Goal: Check status: Check status

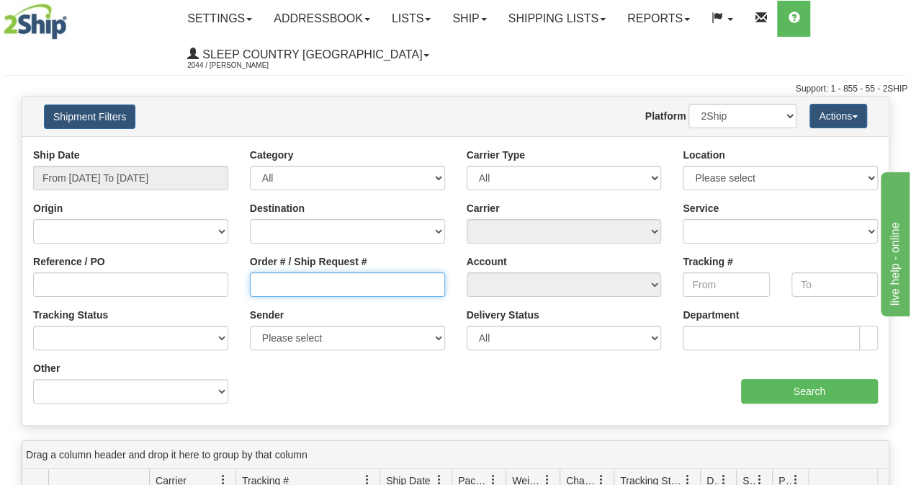
click at [314, 280] on input "Order # / Ship Request #" at bounding box center [347, 284] width 195 height 24
paste input "9000I035000"
type input "9000I035000"
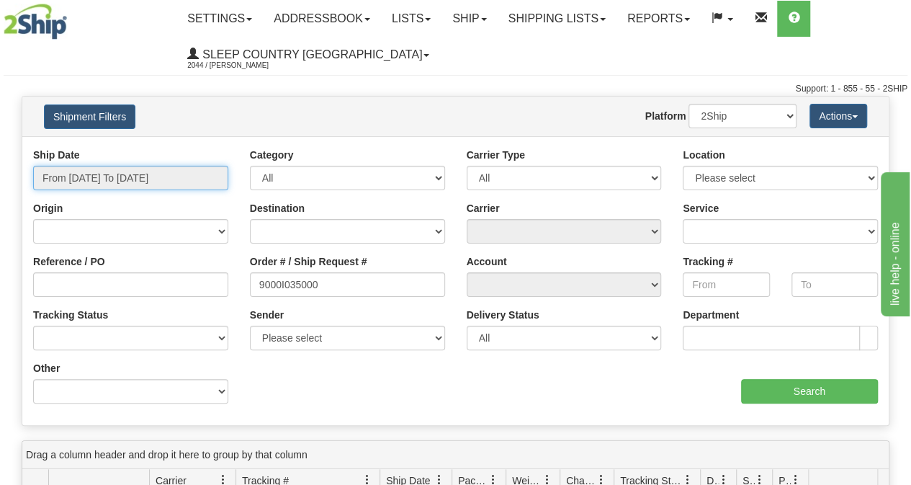
click at [158, 177] on input "From [DATE] To [DATE]" at bounding box center [130, 178] width 195 height 24
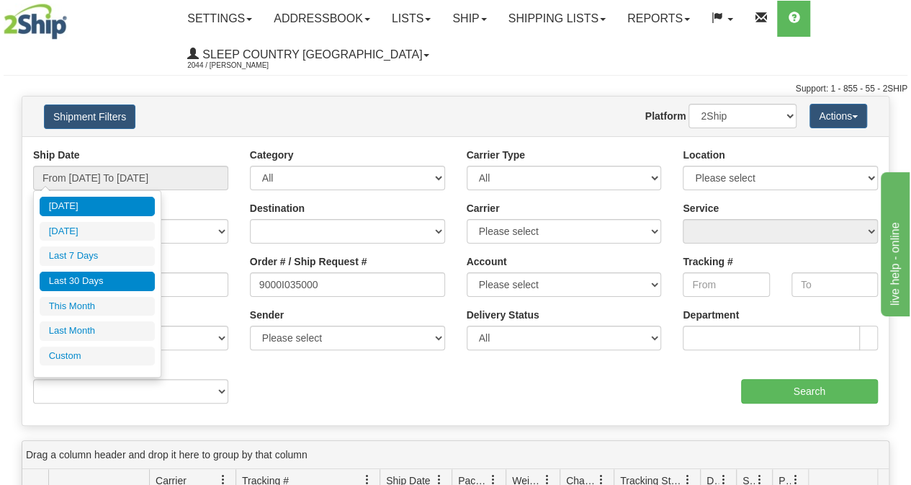
click at [99, 274] on li "Last 30 Days" at bounding box center [97, 280] width 115 height 19
type input "From [DATE] To [DATE]"
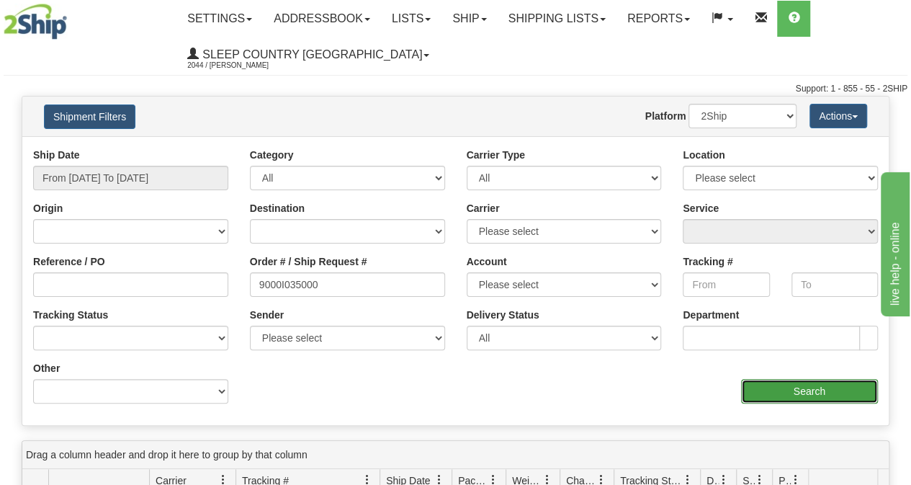
click at [811, 386] on input "Search" at bounding box center [810, 391] width 138 height 24
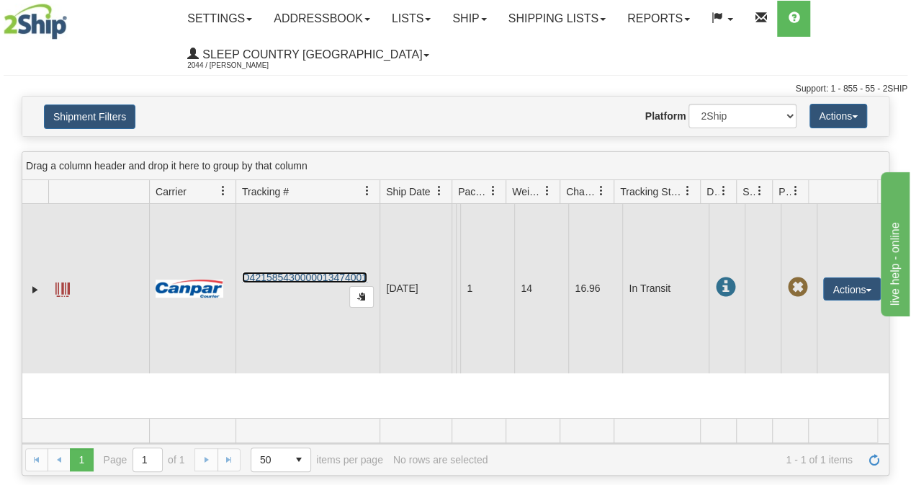
click at [321, 277] on link "D421585430000013474001" at bounding box center [304, 277] width 125 height 12
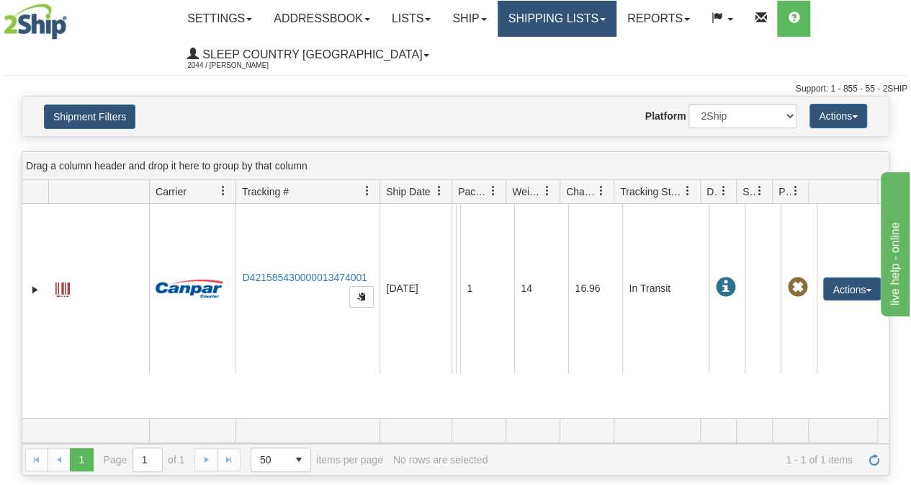
click at [552, 19] on link "Shipping lists" at bounding box center [557, 19] width 119 height 36
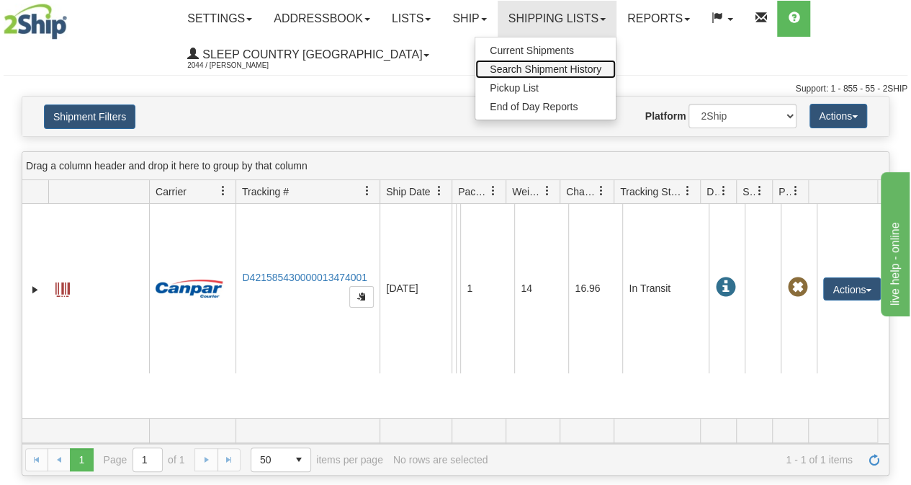
click at [557, 68] on span "Search Shipment History" at bounding box center [546, 69] width 112 height 12
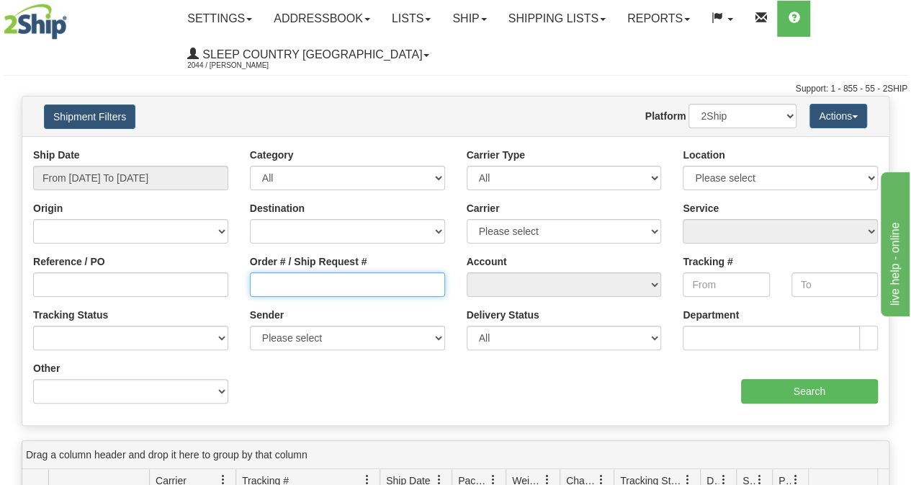
click at [341, 280] on input "Order # / Ship Request #" at bounding box center [347, 284] width 195 height 24
paste input "9000I054036"
type input "9000I054036"
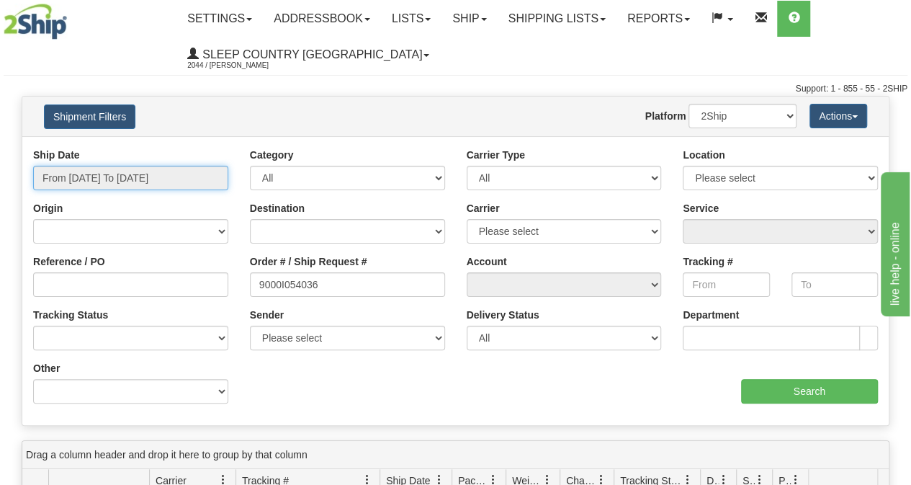
click at [156, 181] on input "From [DATE] To [DATE]" at bounding box center [130, 178] width 195 height 24
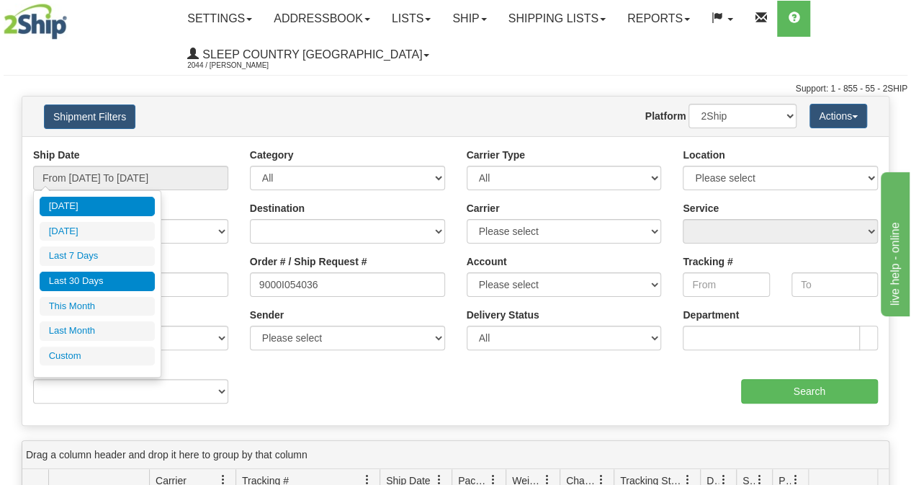
click at [96, 286] on li "Last 30 Days" at bounding box center [97, 280] width 115 height 19
type input "From [DATE] To [DATE]"
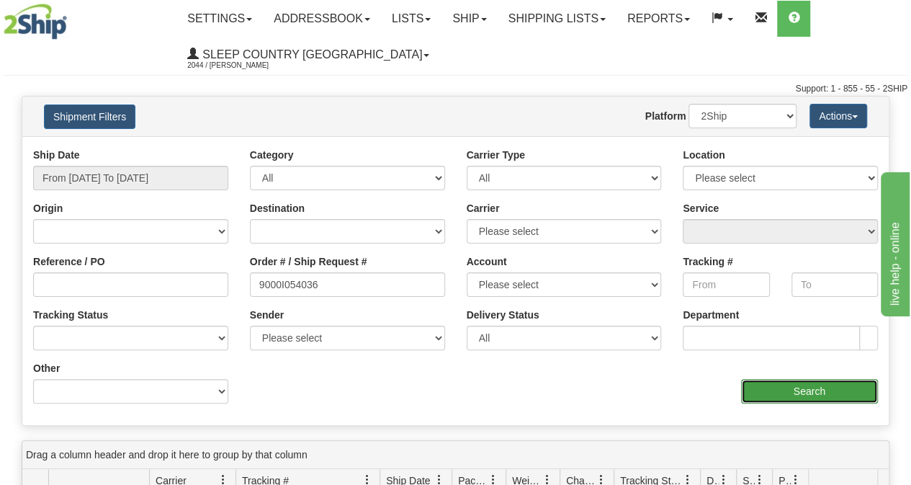
click at [825, 390] on input "Search" at bounding box center [810, 391] width 138 height 24
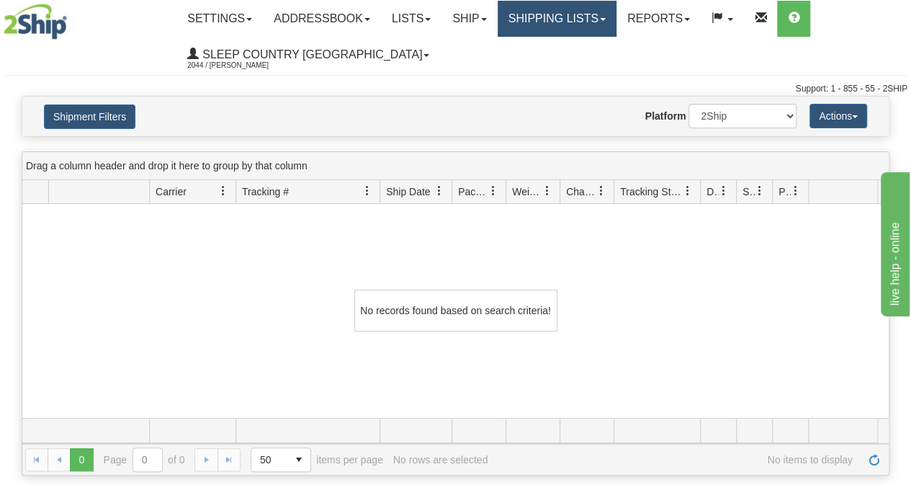
click at [545, 25] on link "Shipping lists" at bounding box center [557, 19] width 119 height 36
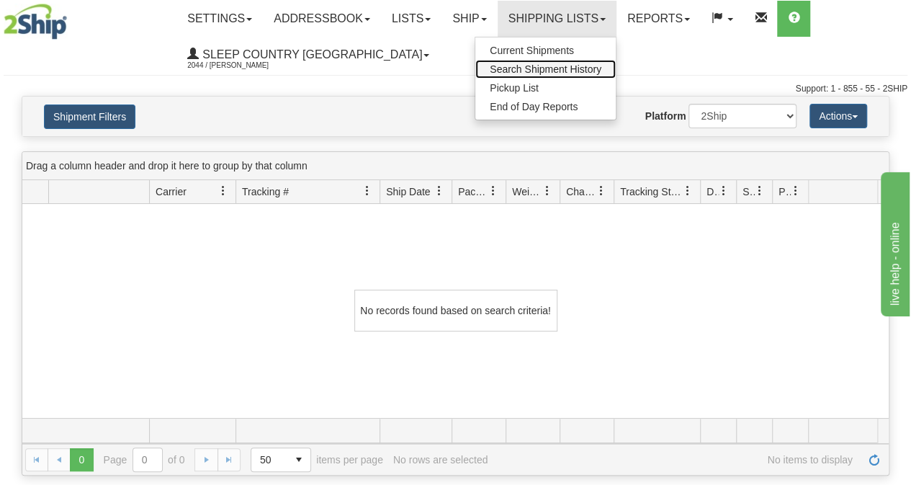
click at [549, 66] on span "Search Shipment History" at bounding box center [546, 69] width 112 height 12
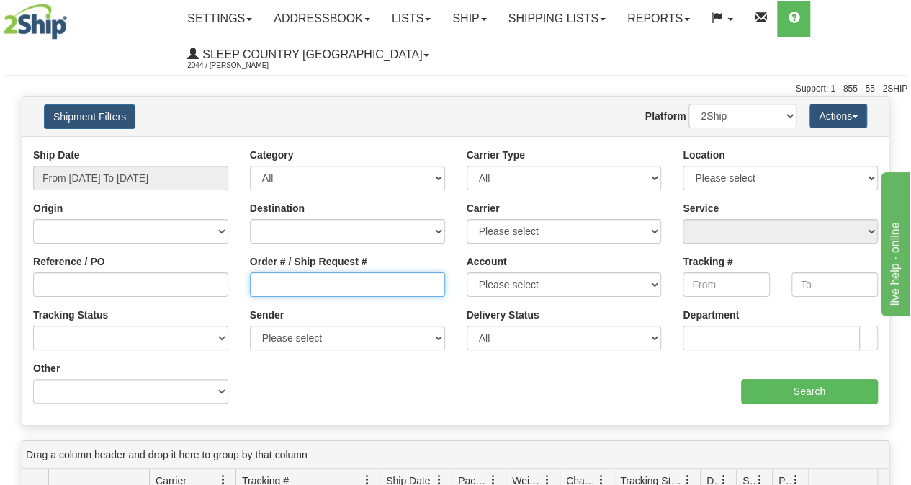
click at [324, 285] on input "Order # / Ship Request #" at bounding box center [347, 284] width 195 height 24
paste input "9000I039769"
type input "9000I039769"
click at [154, 163] on div "Ship Date From 09/02/2025 To 09/03/2025" at bounding box center [130, 169] width 195 height 42
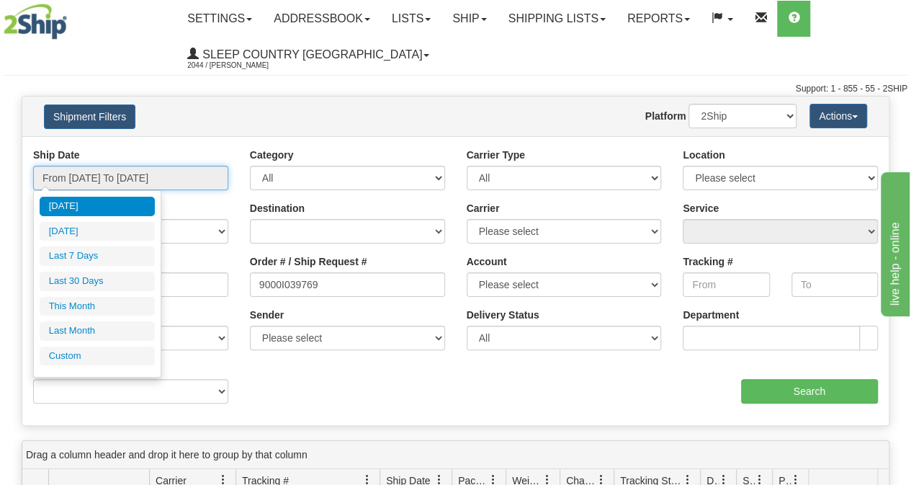
click at [153, 172] on input "From [DATE] To [DATE]" at bounding box center [130, 178] width 195 height 24
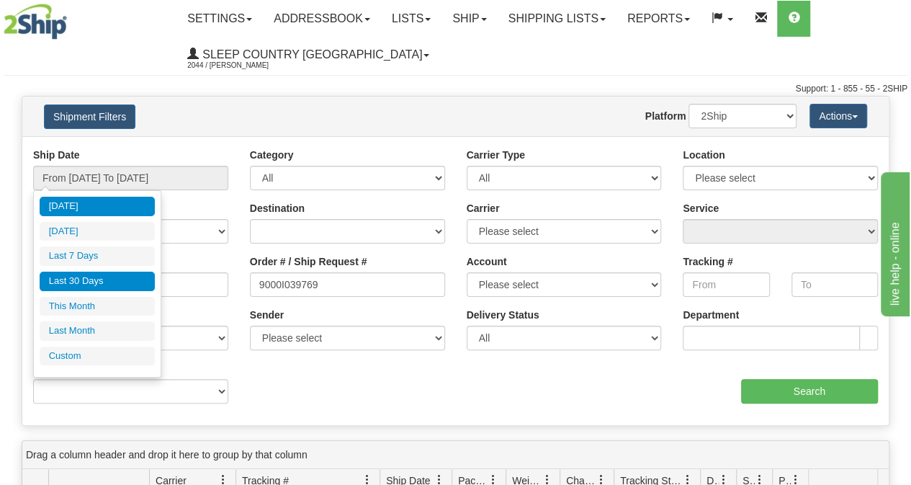
click at [86, 274] on li "Last 30 Days" at bounding box center [97, 280] width 115 height 19
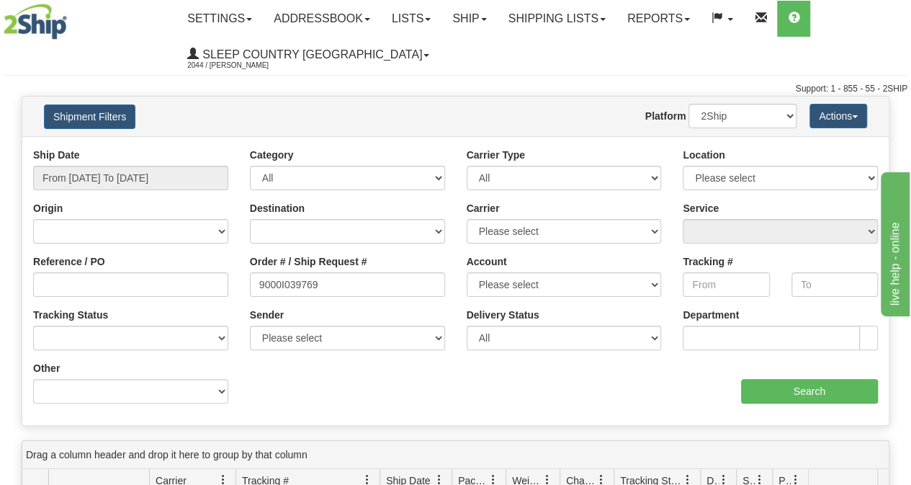
type input "From [DATE] To [DATE]"
click at [804, 397] on input "Search" at bounding box center [810, 391] width 138 height 24
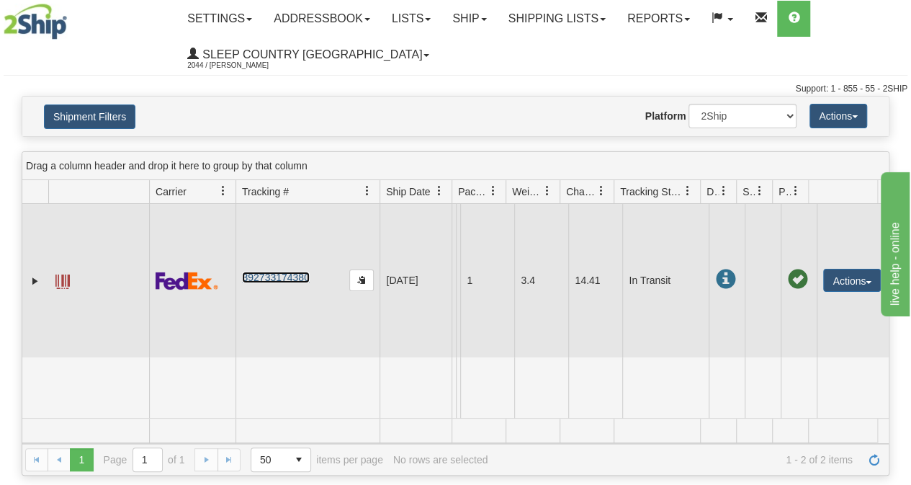
click at [303, 274] on link "392733174380" at bounding box center [275, 277] width 67 height 12
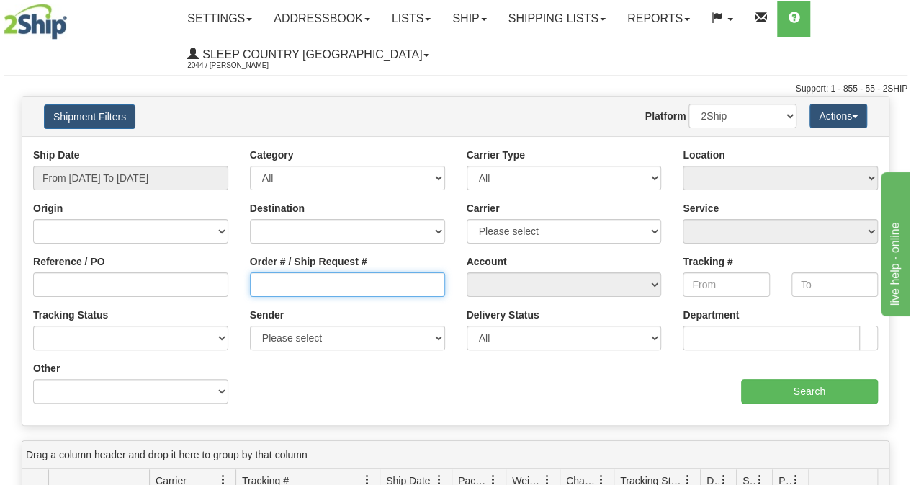
click at [251, 290] on input "Order # / Ship Request #" at bounding box center [347, 284] width 195 height 24
paste input "9000I053552"
type input "9000I053552"
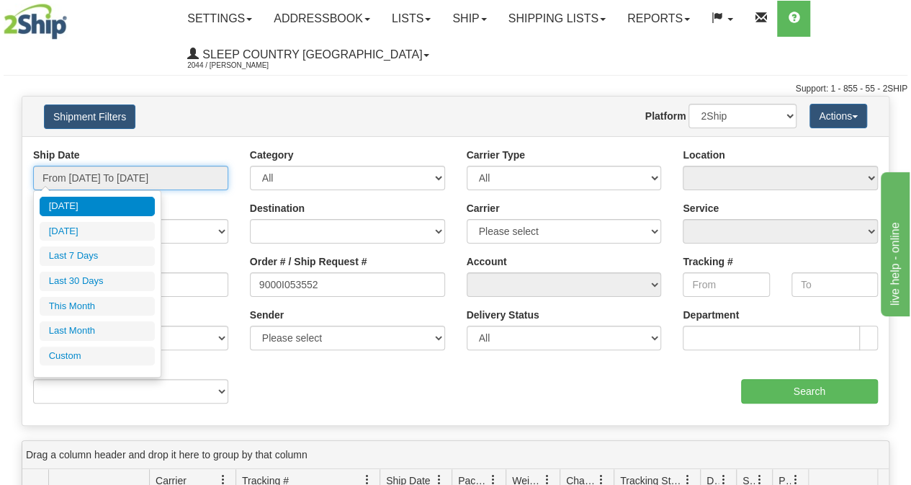
click at [159, 169] on input "From [DATE] To [DATE]" at bounding box center [130, 178] width 195 height 24
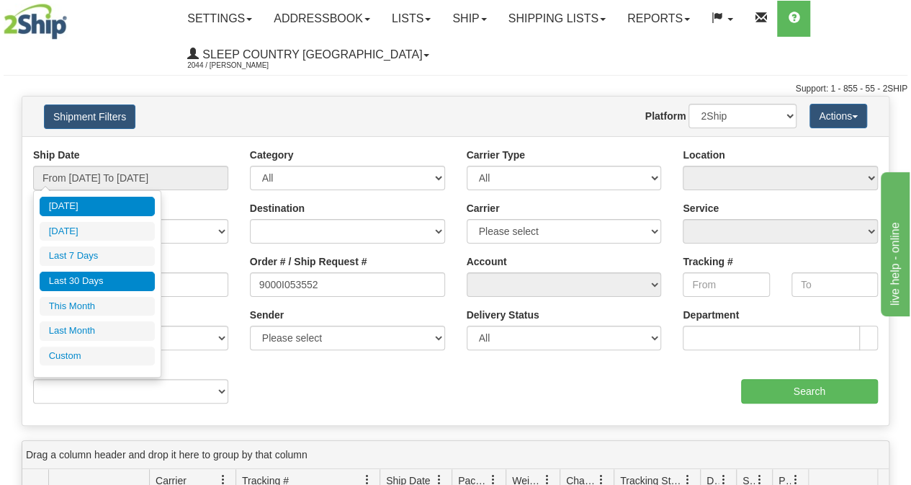
click at [107, 276] on li "Last 30 Days" at bounding box center [97, 280] width 115 height 19
type input "From [DATE] To [DATE]"
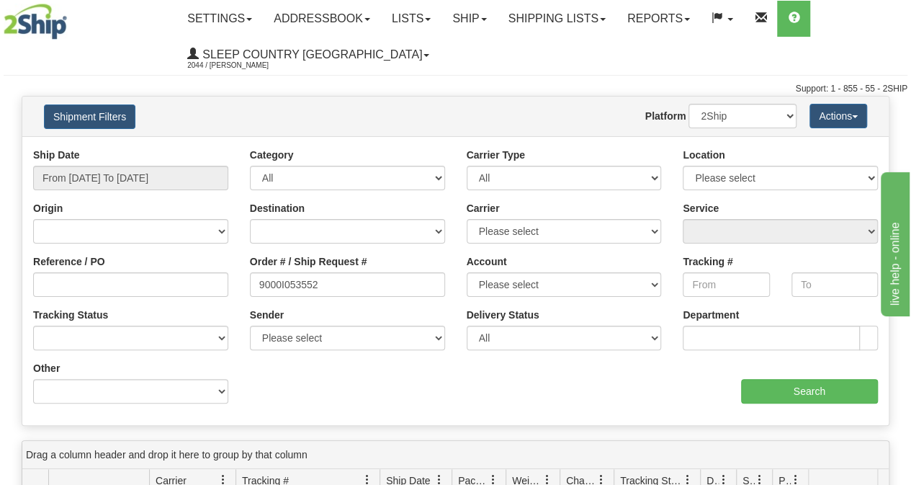
click at [806, 407] on div "Ship Date From 08/05/2025 To 09/03/2025 Category All Inbound Outbound Carrier T…" at bounding box center [455, 281] width 866 height 266
click at [794, 392] on input "Search" at bounding box center [810, 391] width 138 height 24
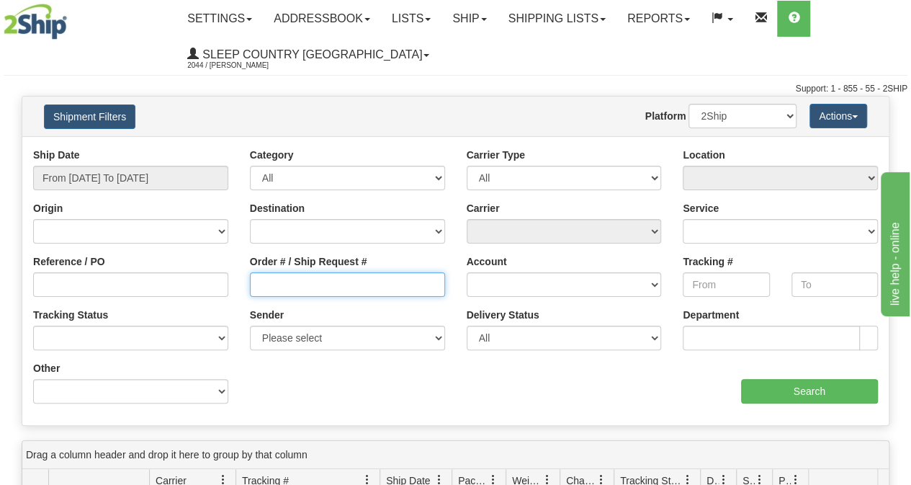
click at [327, 295] on input "Order # / Ship Request #" at bounding box center [347, 284] width 195 height 24
paste input "9000I054808"
type input "9000I054808"
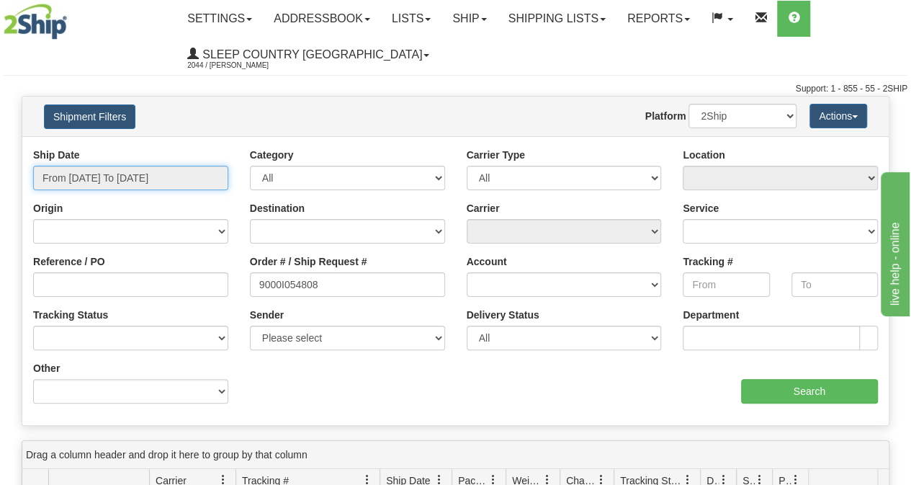
click at [110, 178] on input "From [DATE] To [DATE]" at bounding box center [130, 178] width 195 height 24
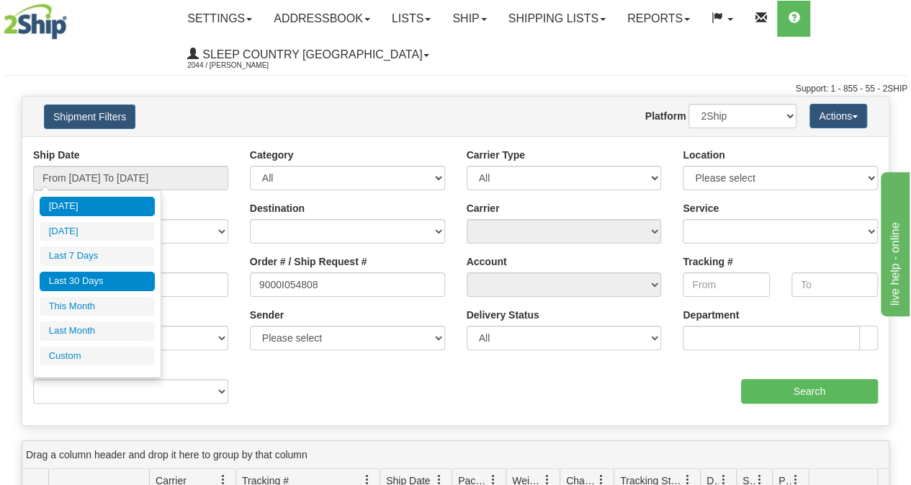
drag, startPoint x: 100, startPoint y: 267, endPoint x: 99, endPoint y: 286, distance: 18.7
click at [99, 286] on ul "Today Yesterday Last 7 Days Last 30 Days This Month Last Month Custom" at bounding box center [97, 281] width 115 height 169
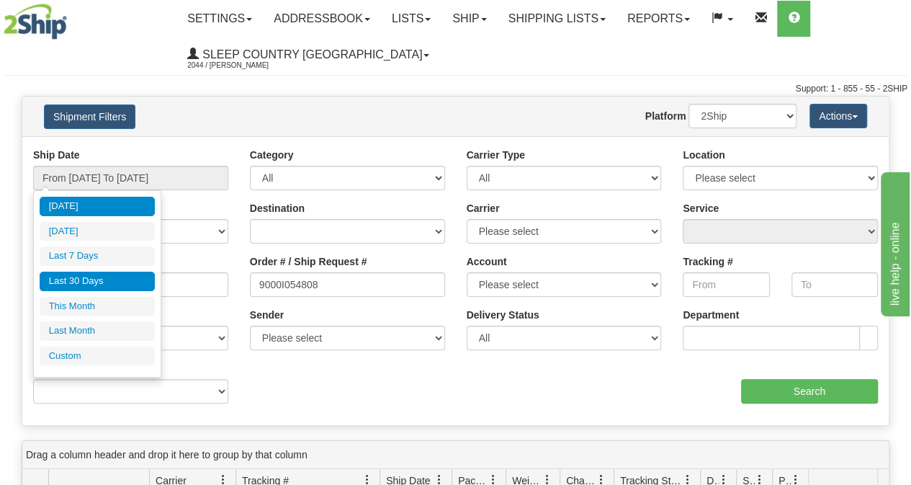
click at [99, 284] on li "Last 30 Days" at bounding box center [97, 280] width 115 height 19
type input "From 08/05/2025 To 09/03/2025"
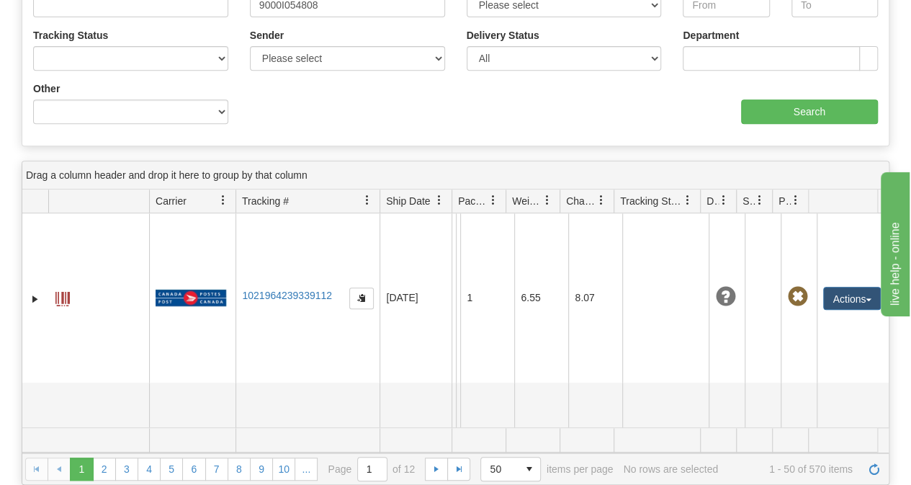
scroll to position [135, 0]
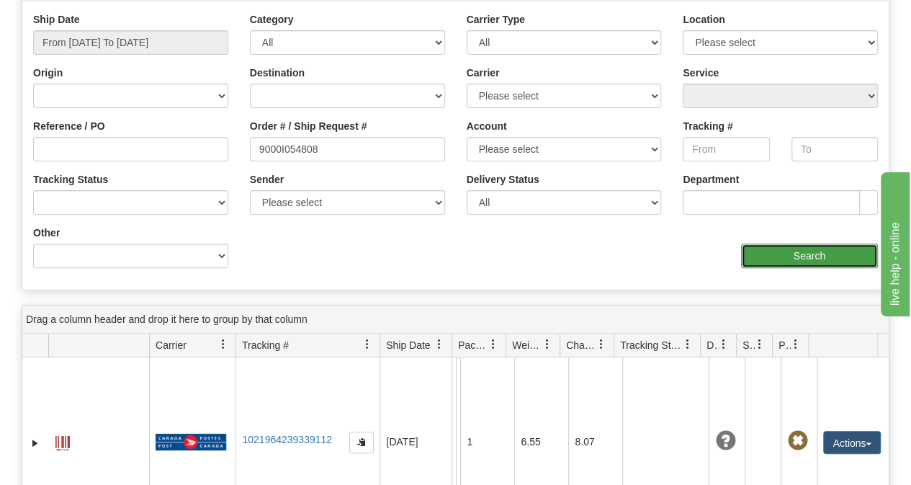
click at [805, 248] on input "Search" at bounding box center [810, 255] width 138 height 24
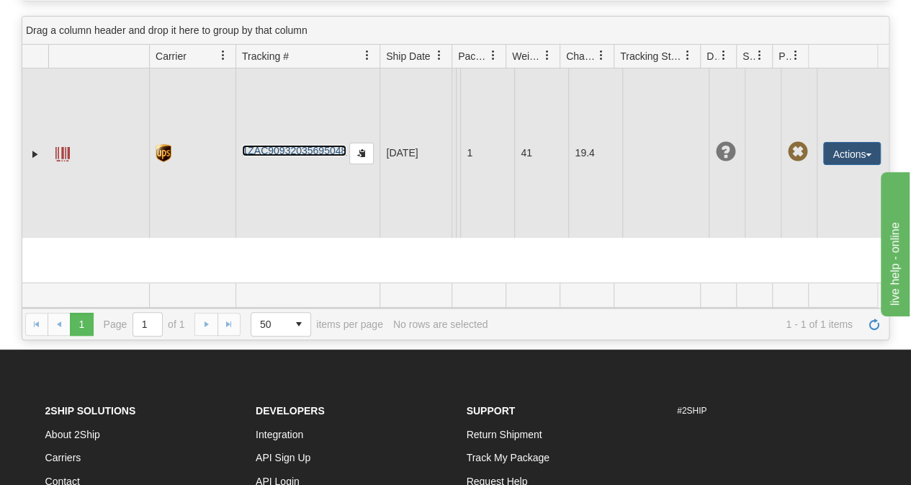
click at [289, 148] on link "1ZAC90932035695048" at bounding box center [294, 151] width 104 height 12
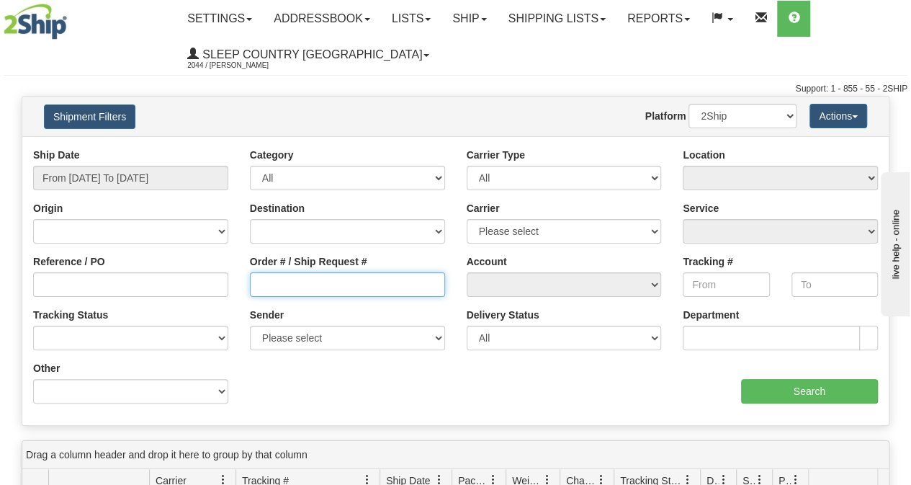
click at [332, 272] on input "Order # / Ship Request #" at bounding box center [347, 284] width 195 height 24
paste input "9000H974211"
type input "9000H974211"
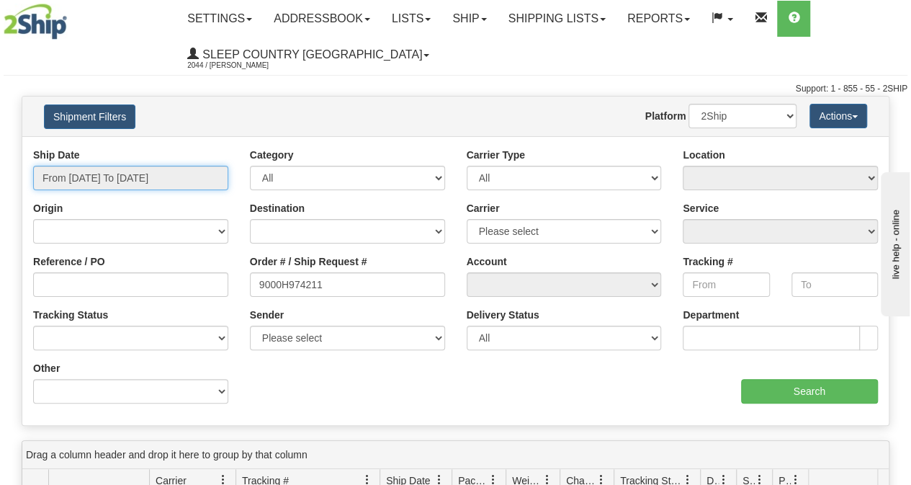
click at [174, 169] on input "From [DATE] To [DATE]" at bounding box center [130, 178] width 195 height 24
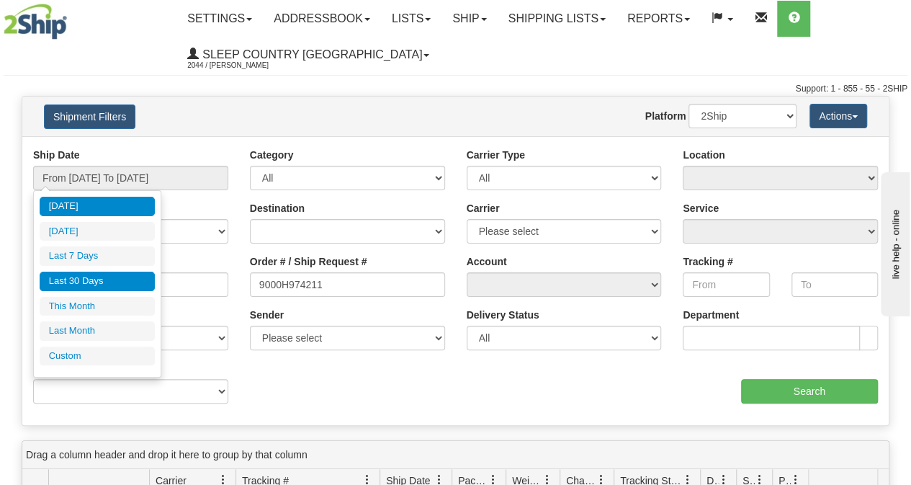
click at [84, 287] on li "Last 30 Days" at bounding box center [97, 280] width 115 height 19
type input "From 08/05/2025 To 09/03/2025"
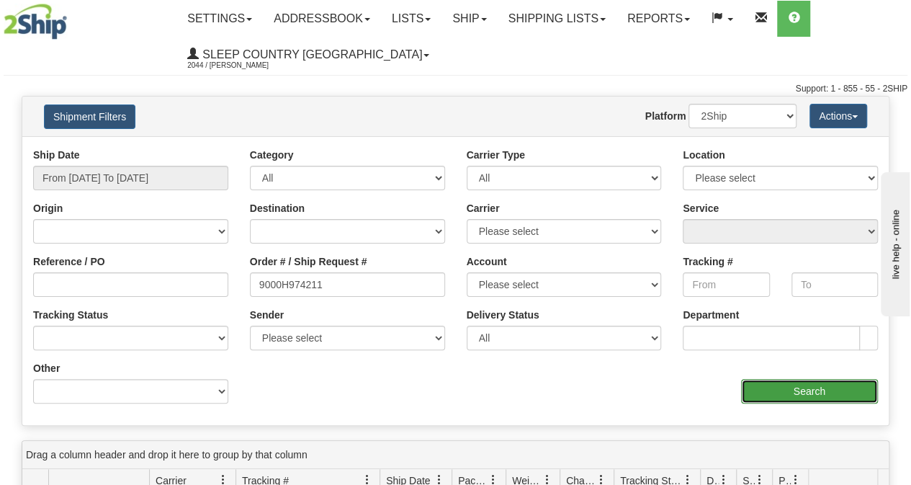
click at [806, 387] on input "Search" at bounding box center [810, 391] width 138 height 24
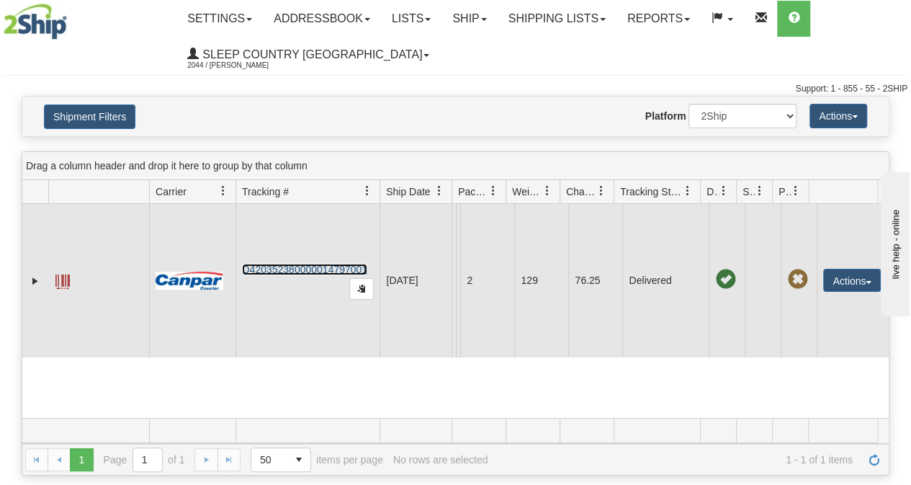
click at [295, 271] on link "D420352380000014797001" at bounding box center [304, 270] width 125 height 12
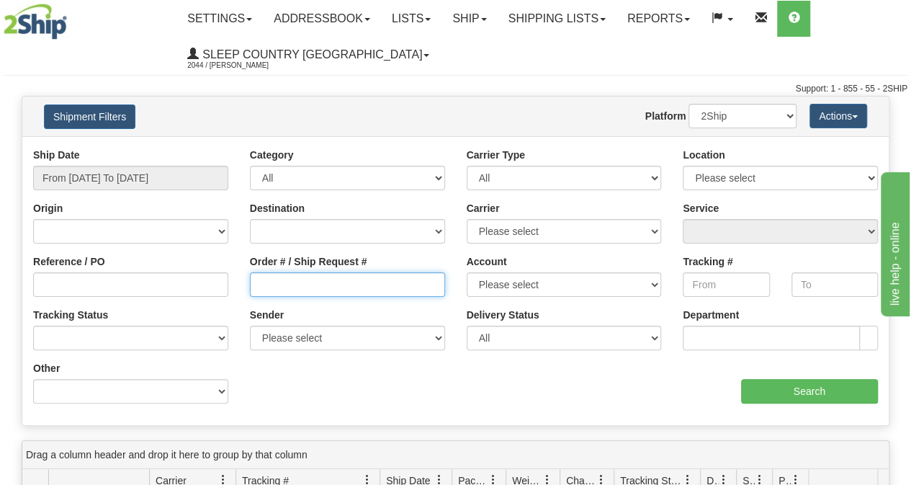
click at [323, 287] on input "Order # / Ship Request #" at bounding box center [347, 284] width 195 height 24
paste input "9008I038478"
type input "9008I038478"
click at [166, 190] on div "Ship Date From 09/02/2025 To 09/03/2025" at bounding box center [130, 174] width 217 height 53
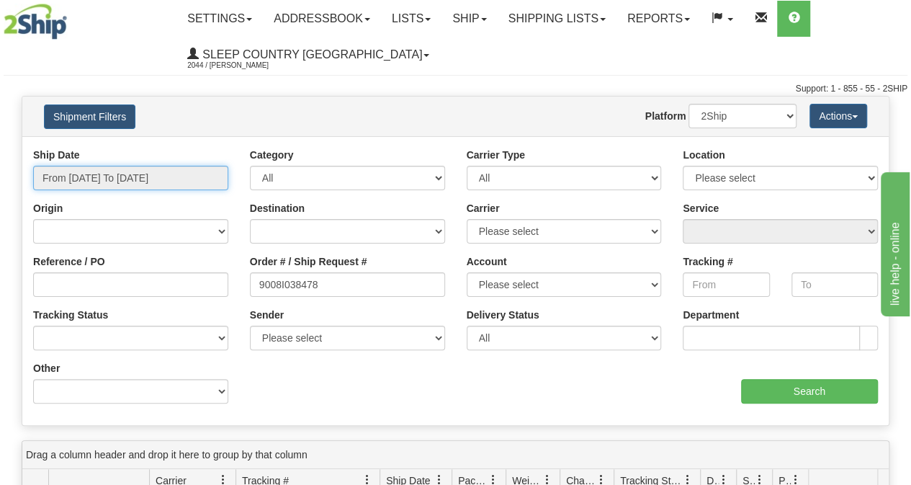
click at [160, 179] on input "From [DATE] To [DATE]" at bounding box center [130, 178] width 195 height 24
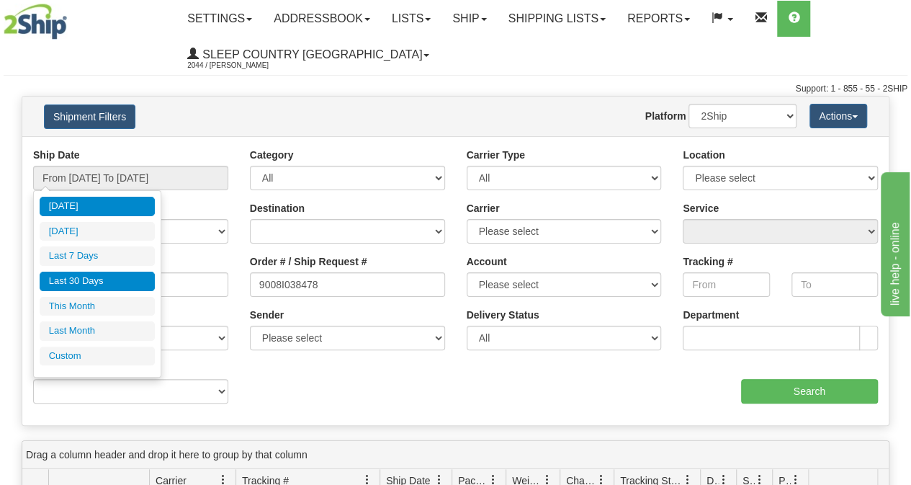
click at [104, 282] on li "Last 30 Days" at bounding box center [97, 280] width 115 height 19
type input "From 08/05/2025 To 09/03/2025"
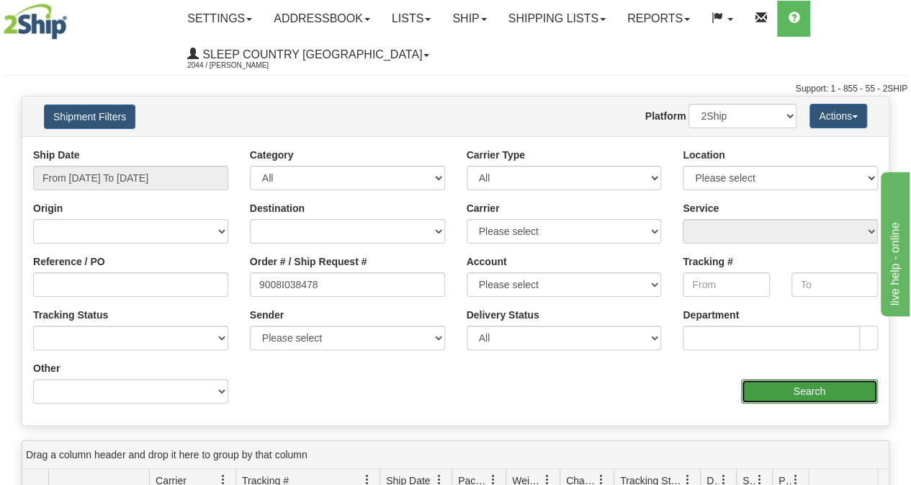
click at [784, 385] on input "Search" at bounding box center [810, 391] width 138 height 24
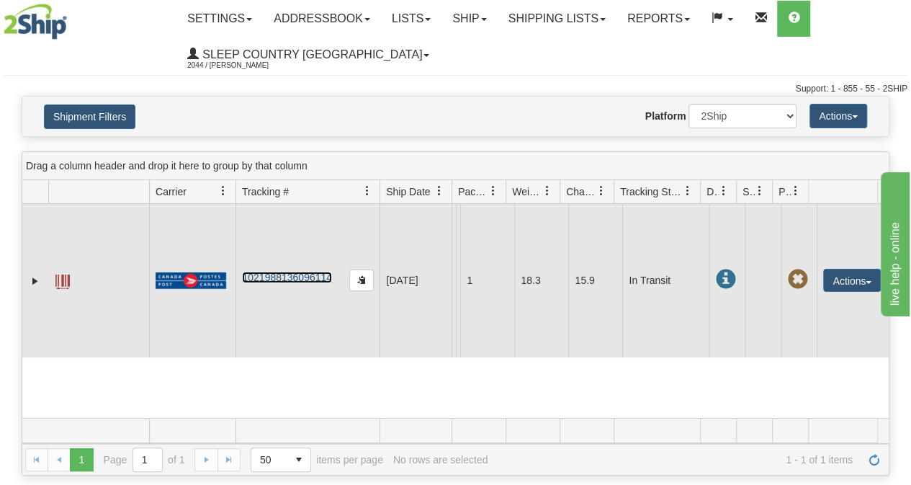
click at [287, 278] on link "1021988136096114" at bounding box center [287, 277] width 90 height 12
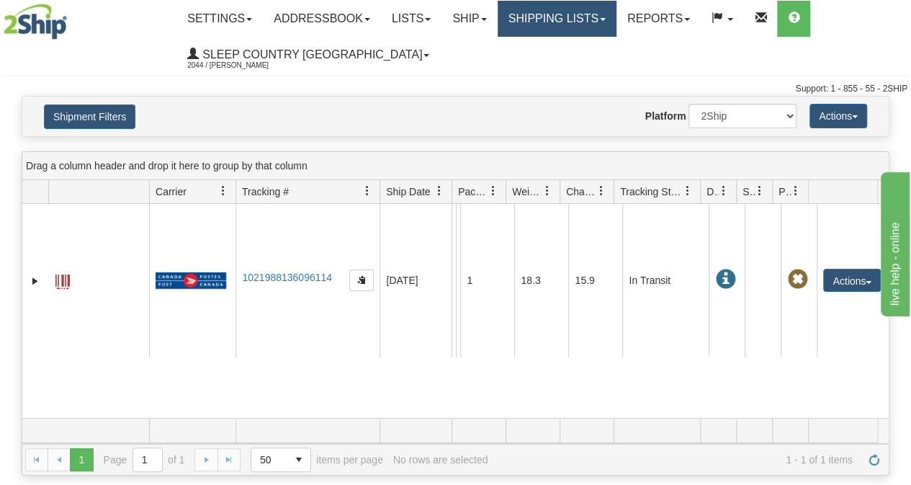
click at [542, 27] on link "Shipping lists" at bounding box center [557, 19] width 119 height 36
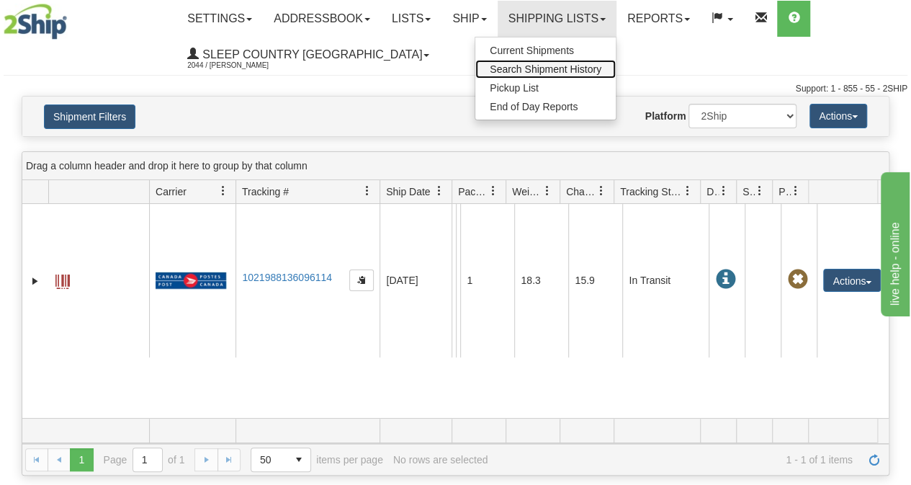
click at [535, 67] on span "Search Shipment History" at bounding box center [546, 69] width 112 height 12
